Goal: Transaction & Acquisition: Purchase product/service

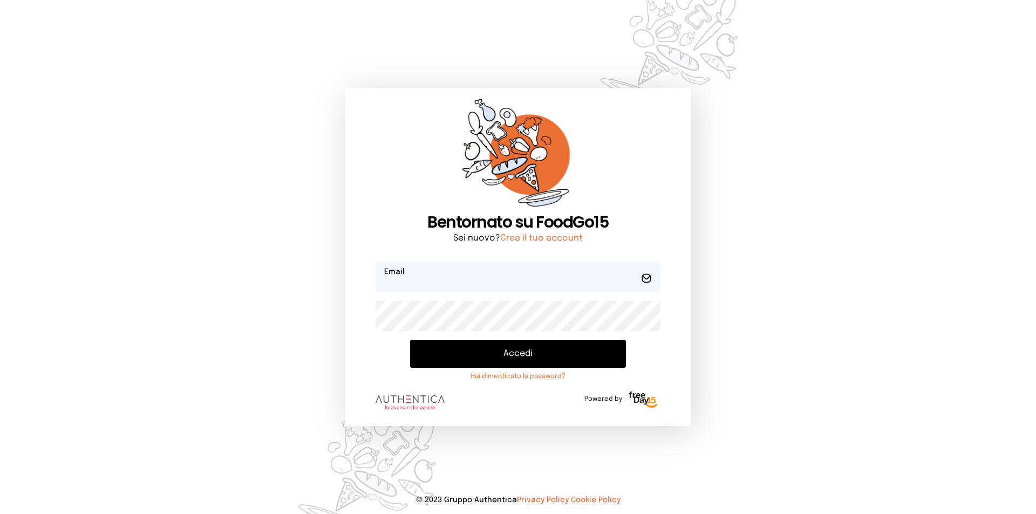
type input "**********"
click at [565, 350] on button "Accedi" at bounding box center [518, 354] width 216 height 28
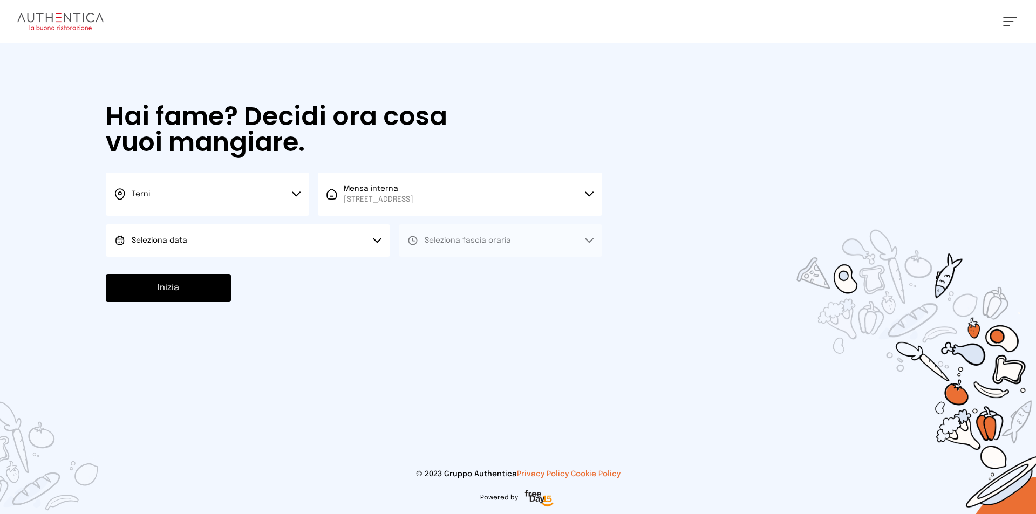
click at [240, 234] on button "Seleziona data" at bounding box center [248, 240] width 284 height 32
click at [238, 273] on li "[DATE], [DATE]" at bounding box center [248, 271] width 284 height 28
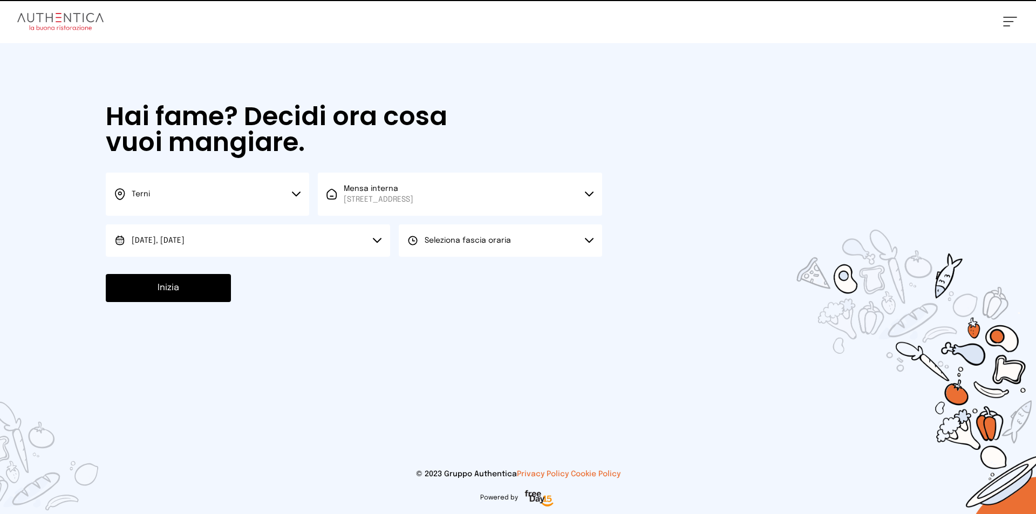
click at [431, 242] on span "Seleziona fascia oraria" at bounding box center [468, 241] width 86 height 8
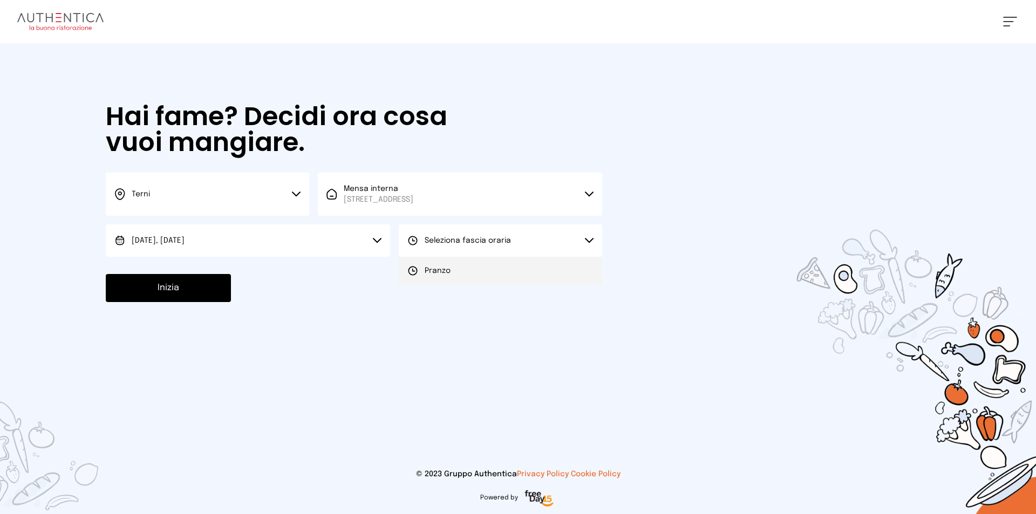
click at [464, 270] on li "Pranzo" at bounding box center [500, 271] width 203 height 28
click at [175, 282] on button "Inizia" at bounding box center [168, 288] width 125 height 28
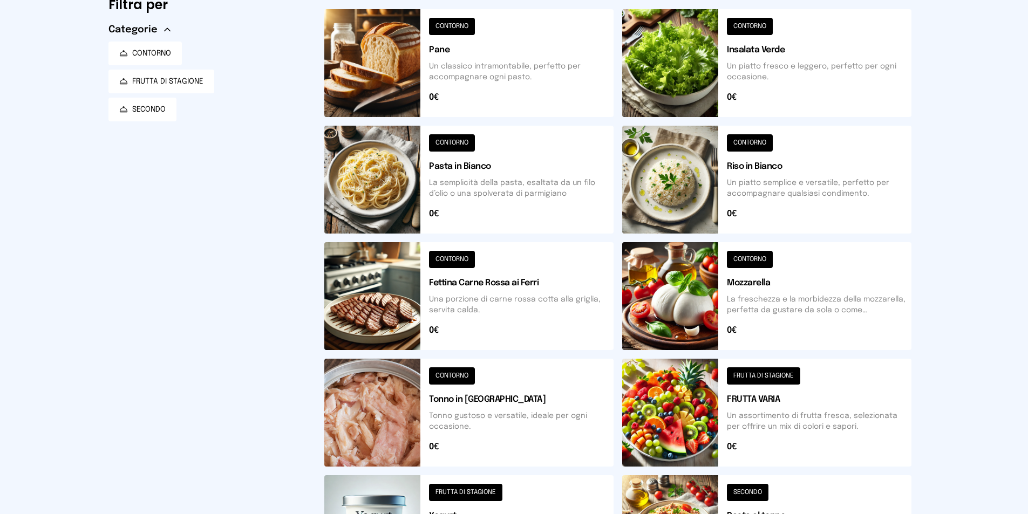
scroll to position [261, 0]
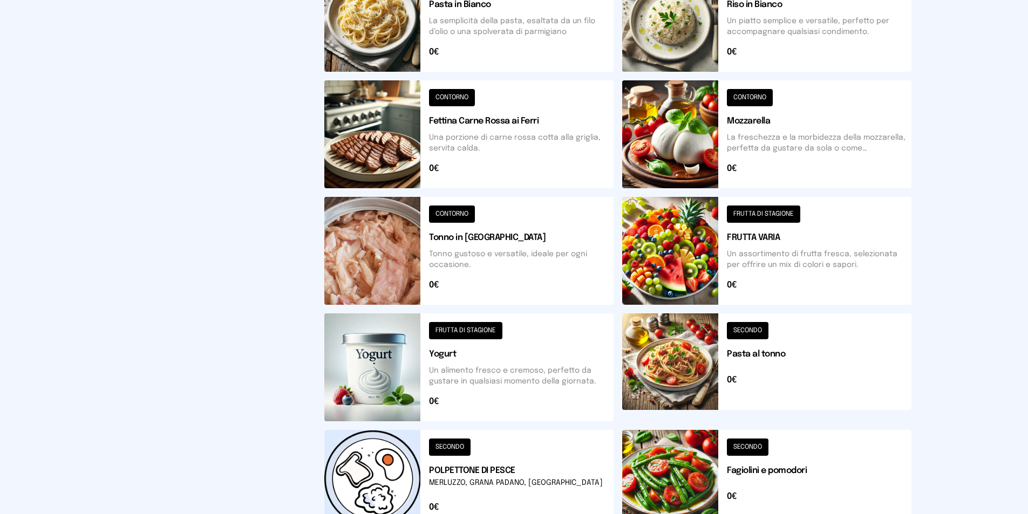
click at [758, 325] on button at bounding box center [766, 367] width 289 height 108
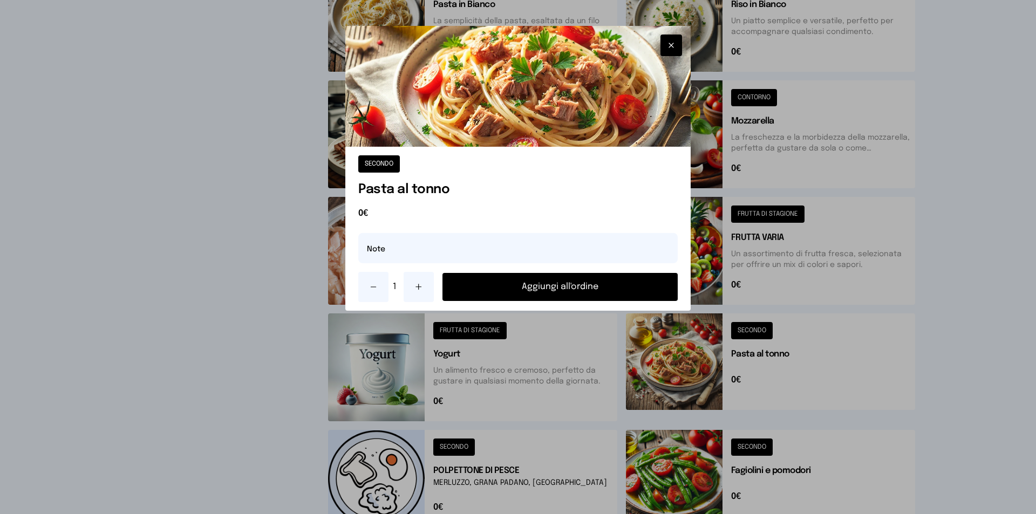
click at [572, 284] on button "Aggiungi all'ordine" at bounding box center [559, 287] width 235 height 28
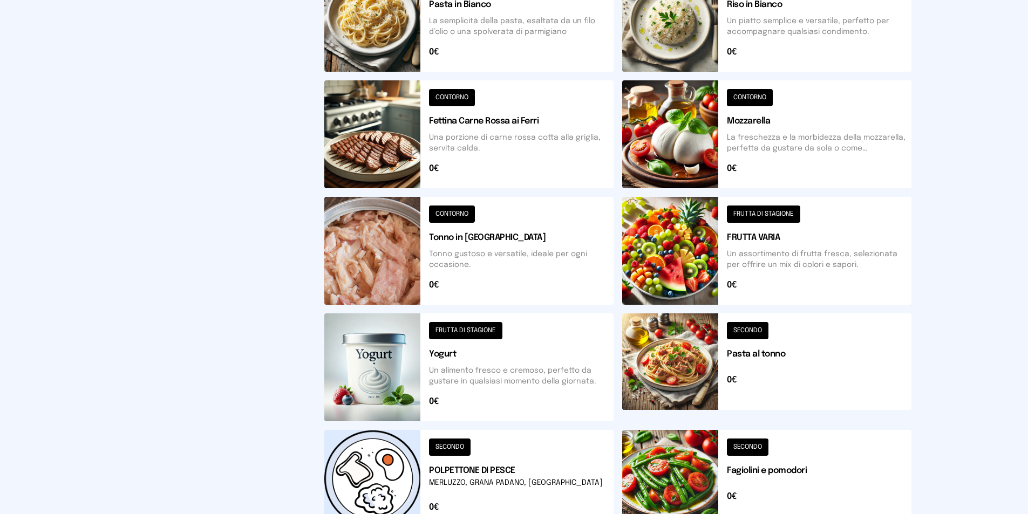
scroll to position [369, 0]
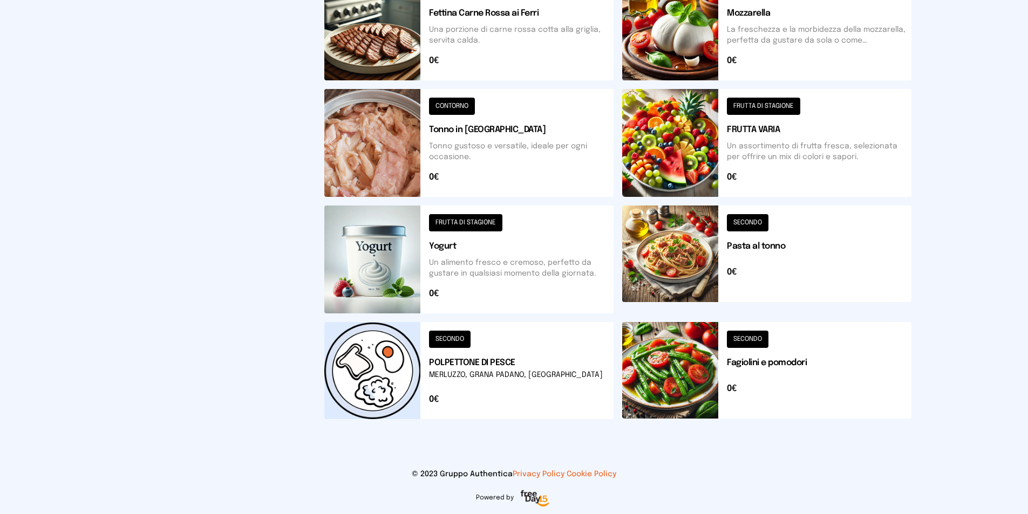
click at [745, 339] on button at bounding box center [766, 370] width 289 height 97
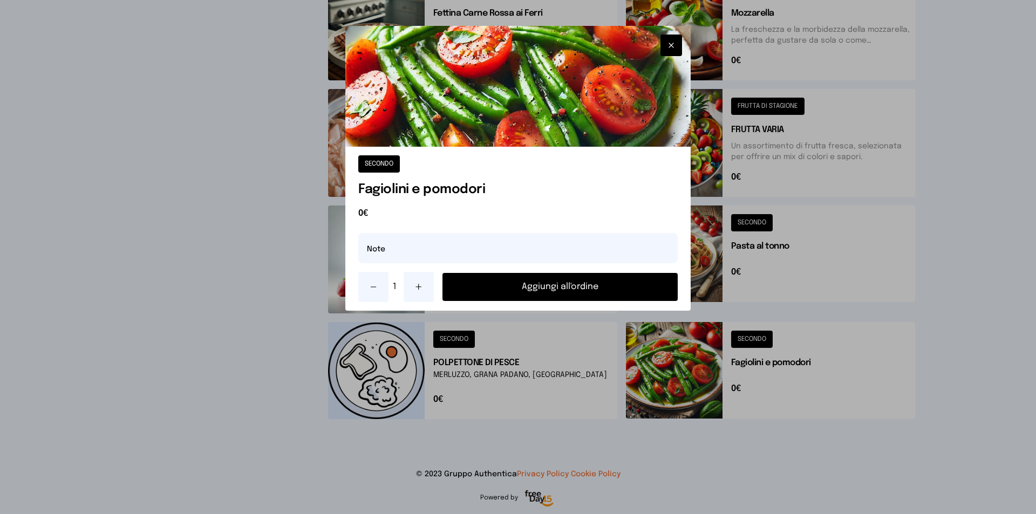
click at [600, 286] on button "Aggiungi all'ordine" at bounding box center [559, 287] width 235 height 28
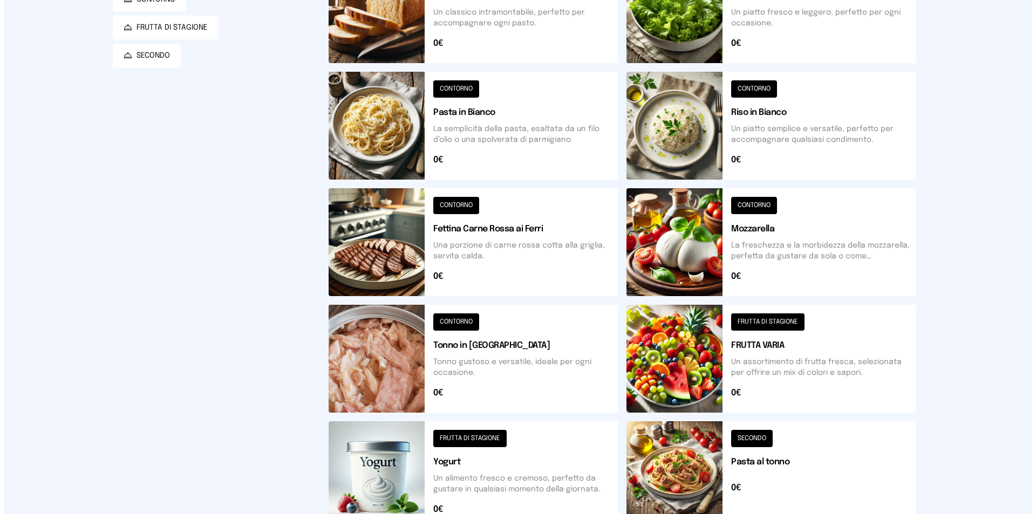
scroll to position [0, 0]
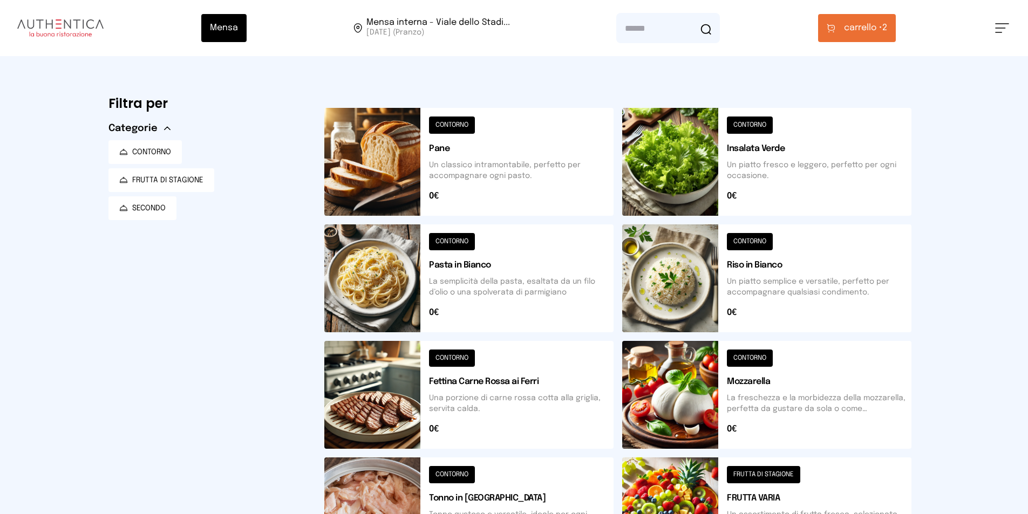
click at [883, 36] on button "carrello • 2" at bounding box center [857, 28] width 78 height 28
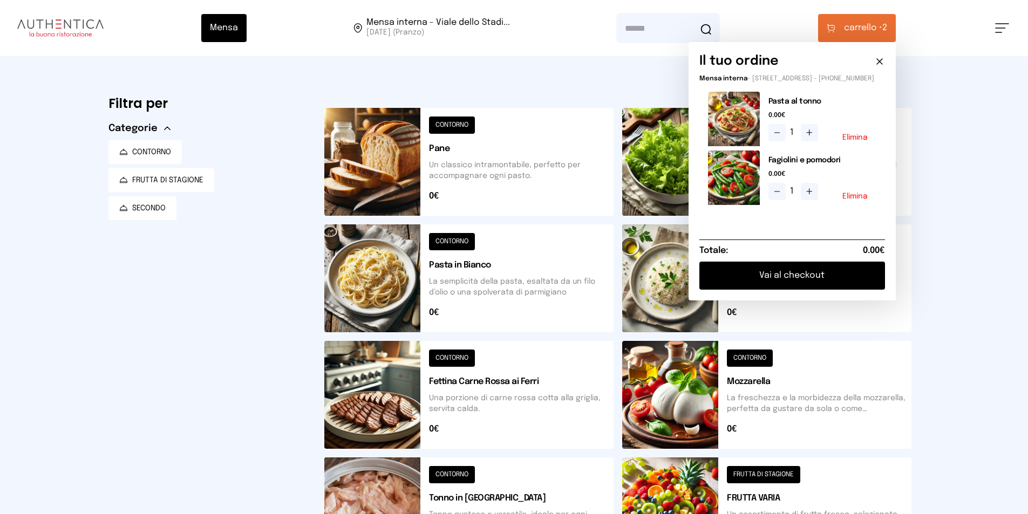
click at [822, 284] on button "Vai al checkout" at bounding box center [792, 276] width 186 height 28
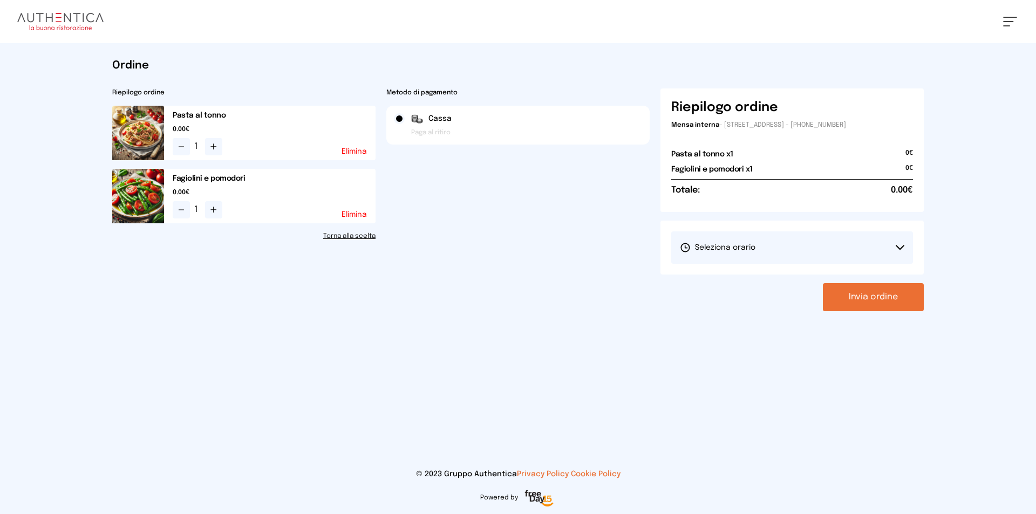
click at [817, 252] on button "Seleziona orario" at bounding box center [792, 247] width 242 height 32
click at [821, 273] on li "1° Turno (13:00 - 15:00)" at bounding box center [792, 278] width 242 height 28
click at [895, 295] on button "Invia ordine" at bounding box center [873, 297] width 101 height 28
